Goal: Information Seeking & Learning: Learn about a topic

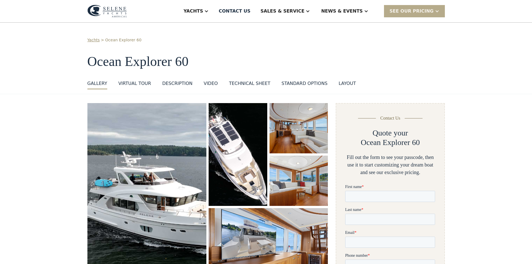
click at [157, 191] on img "open lightbox" at bounding box center [146, 195] width 119 height 185
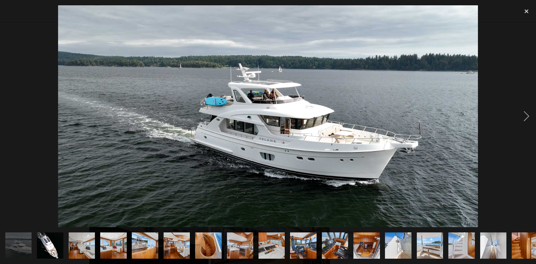
click at [81, 242] on img "show item 3 of 25" at bounding box center [82, 245] width 40 height 27
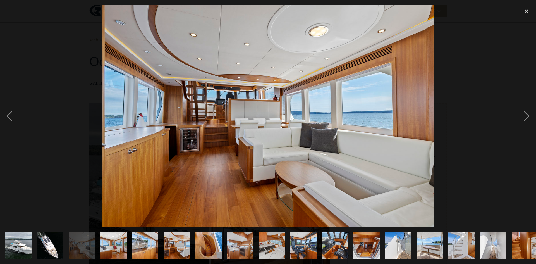
click at [111, 245] on img "show item 4 of 25" at bounding box center [114, 245] width 40 height 27
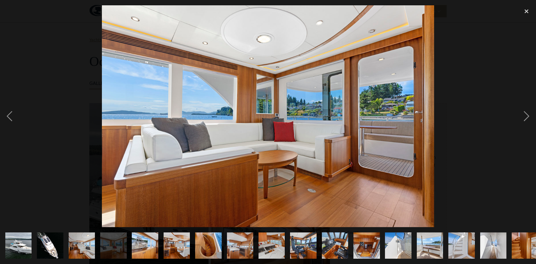
click at [111, 245] on img "show item 4 of 25" at bounding box center [114, 245] width 40 height 27
click at [141, 243] on img "show item 5 of 25" at bounding box center [145, 245] width 40 height 27
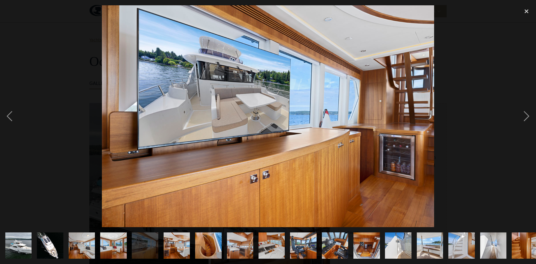
click at [176, 241] on img "show item 6 of 25" at bounding box center [177, 245] width 40 height 27
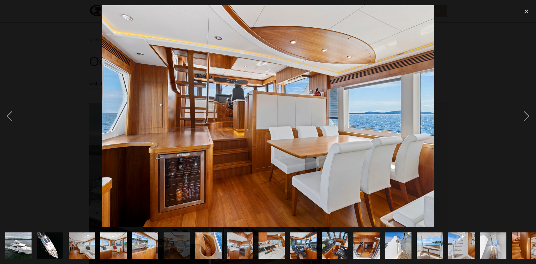
click at [210, 240] on img "show item 7 of 25" at bounding box center [209, 245] width 40 height 27
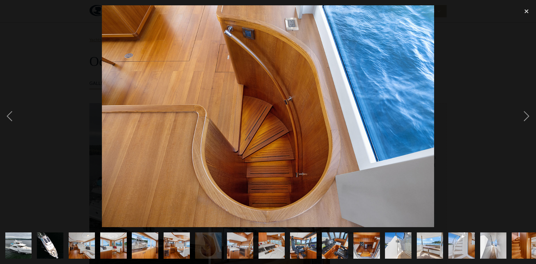
click at [236, 241] on img "show item 8 of 25" at bounding box center [240, 245] width 40 height 27
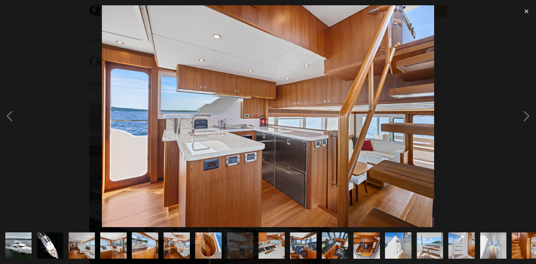
click at [276, 241] on img "show item 9 of 25" at bounding box center [272, 245] width 40 height 27
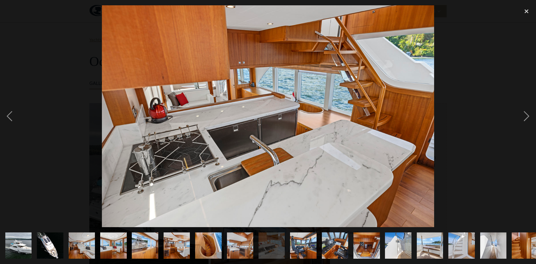
click at [302, 241] on img "show item 10 of 25" at bounding box center [304, 245] width 40 height 27
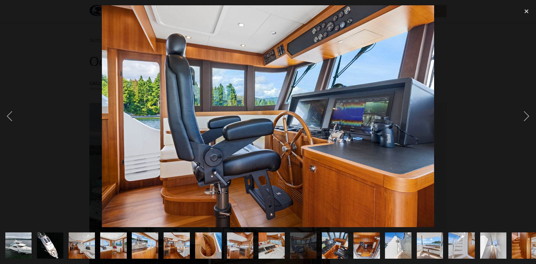
click at [336, 240] on img "show item 11 of 25" at bounding box center [335, 245] width 40 height 27
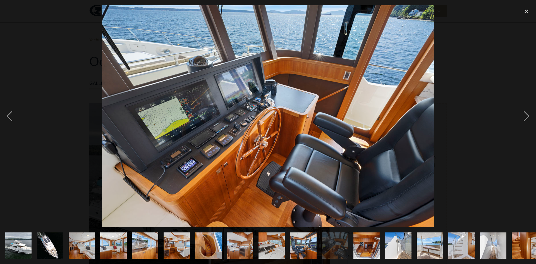
click at [372, 237] on img "show item 12 of 25" at bounding box center [367, 245] width 40 height 27
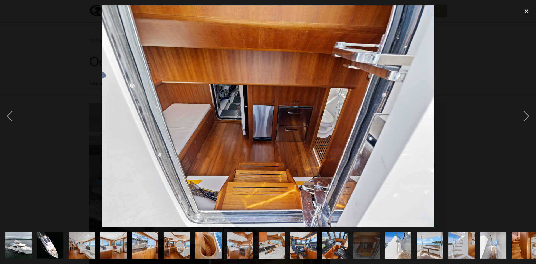
click at [396, 238] on img "show item 13 of 25" at bounding box center [399, 245] width 40 height 27
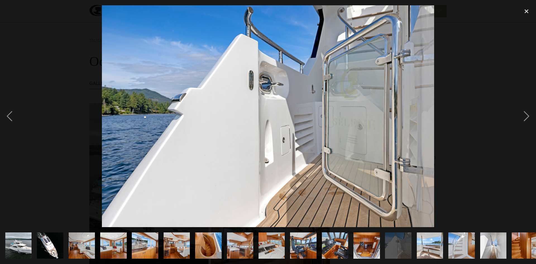
click at [431, 241] on img "show item 14 of 25" at bounding box center [430, 245] width 40 height 27
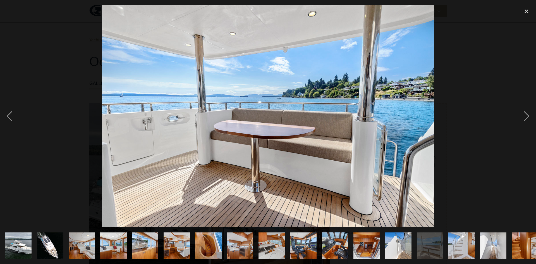
click at [466, 238] on img "show item 15 of 25" at bounding box center [462, 245] width 40 height 27
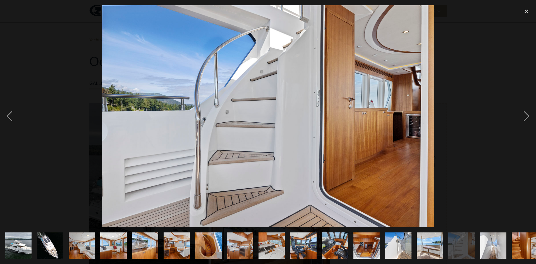
click at [494, 235] on img "show item 16 of 25" at bounding box center [493, 245] width 40 height 27
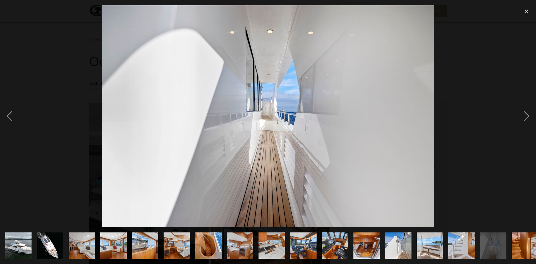
click at [519, 241] on img "show item 17 of 25" at bounding box center [525, 245] width 40 height 27
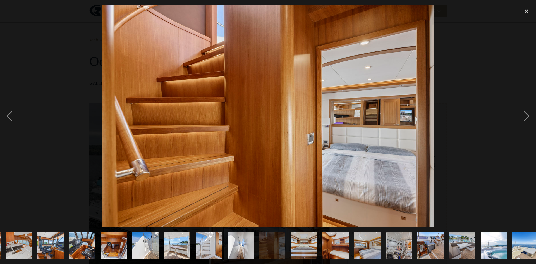
scroll to position [0, 260]
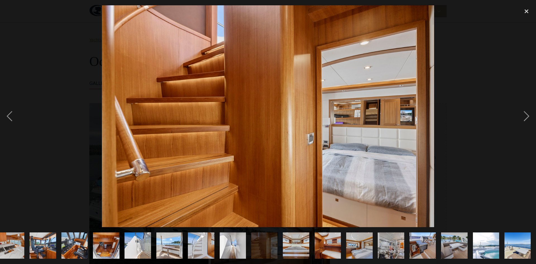
click at [13, 243] on img "show item 9 of 25" at bounding box center [11, 245] width 40 height 27
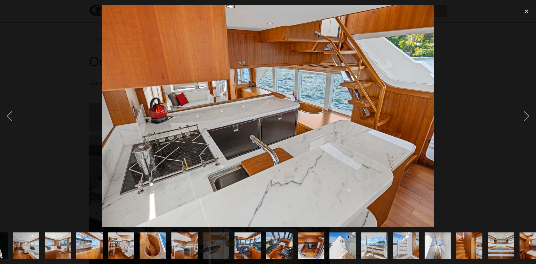
scroll to position [0, 0]
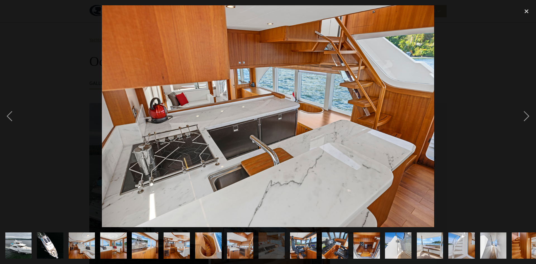
click at [46, 240] on img "show item 2 of 25" at bounding box center [50, 245] width 50 height 27
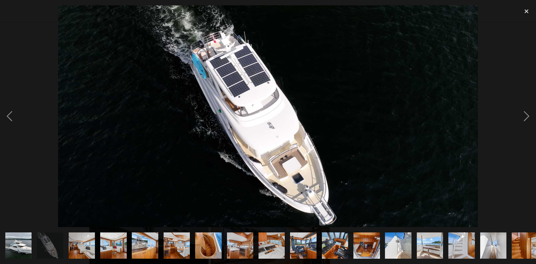
click at [80, 241] on img "show item 3 of 25" at bounding box center [82, 245] width 40 height 27
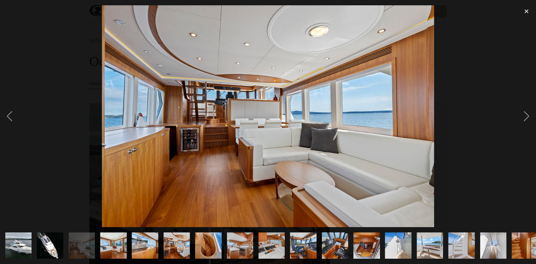
click at [115, 241] on img "show item 4 of 25" at bounding box center [114, 245] width 40 height 27
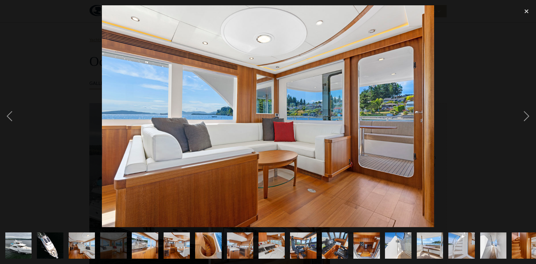
click at [137, 241] on img "show item 5 of 25" at bounding box center [145, 245] width 40 height 27
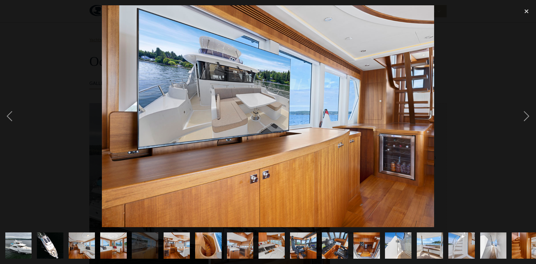
click at [180, 241] on img "show item 6 of 25" at bounding box center [177, 245] width 40 height 27
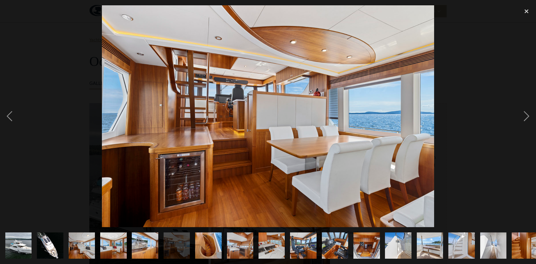
click at [202, 241] on img "show item 7 of 25" at bounding box center [209, 245] width 40 height 27
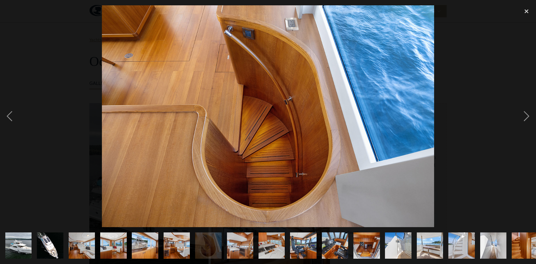
click at [243, 242] on img "show item 8 of 25" at bounding box center [240, 245] width 40 height 27
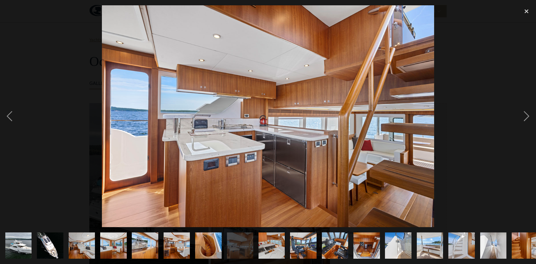
click at [272, 240] on img "show item 9 of 25" at bounding box center [272, 245] width 40 height 27
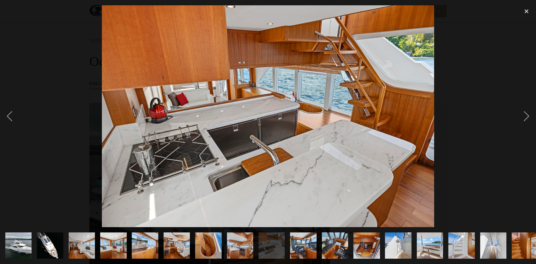
click at [305, 239] on img "show item 10 of 25" at bounding box center [304, 245] width 40 height 27
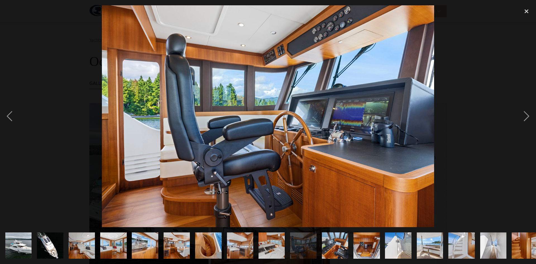
click at [337, 239] on img "show item 11 of 25" at bounding box center [335, 245] width 40 height 27
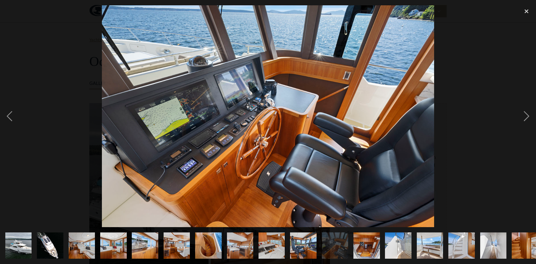
click at [369, 241] on img "show item 12 of 25" at bounding box center [367, 245] width 40 height 27
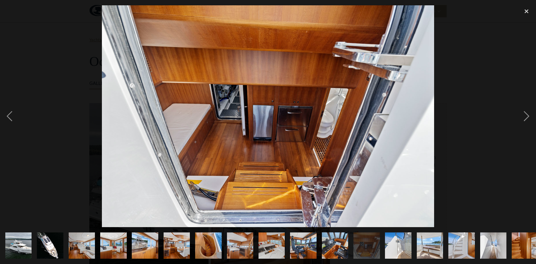
click at [398, 242] on img "show item 13 of 25" at bounding box center [399, 245] width 40 height 27
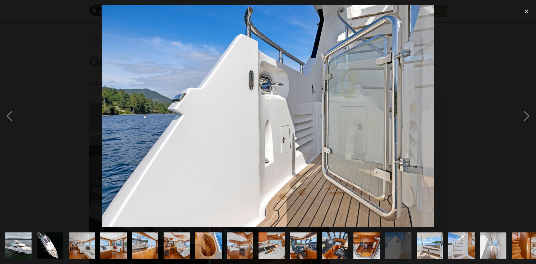
click at [426, 241] on img "show item 14 of 25" at bounding box center [430, 245] width 40 height 27
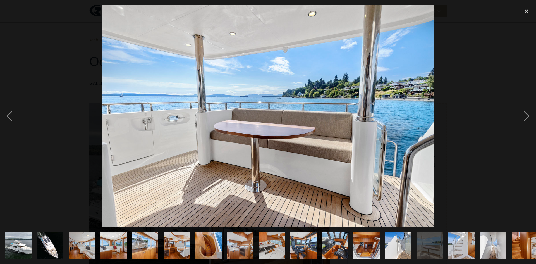
click at [437, 236] on img "show item 14 of 25" at bounding box center [430, 245] width 40 height 27
click at [460, 238] on img "show item 15 of 25" at bounding box center [462, 245] width 40 height 27
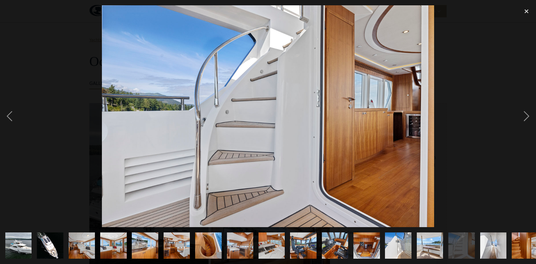
click at [490, 236] on img "show item 16 of 25" at bounding box center [493, 245] width 40 height 27
